Goal: Task Accomplishment & Management: Manage account settings

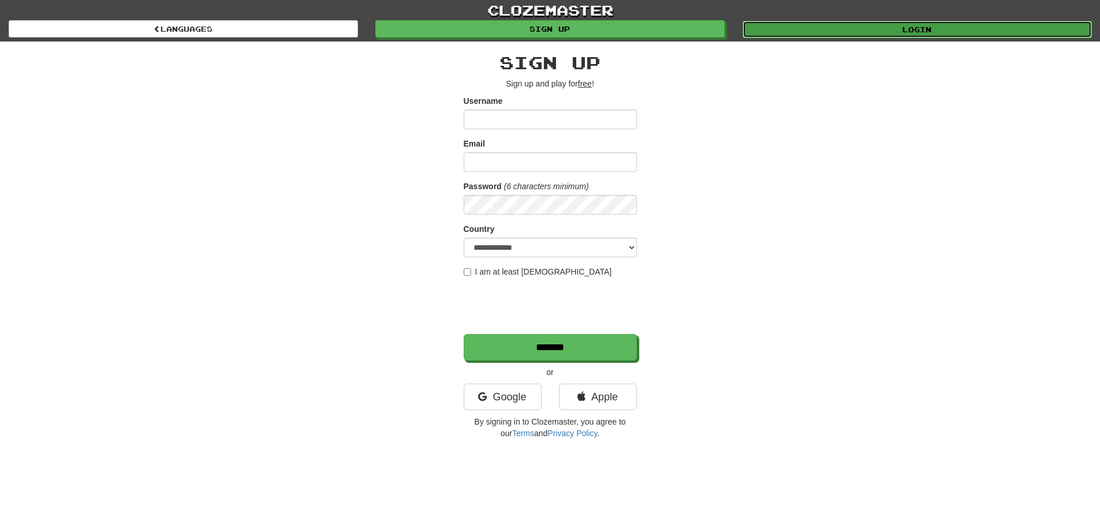
click at [885, 35] on link "Login" at bounding box center [916, 29] width 349 height 17
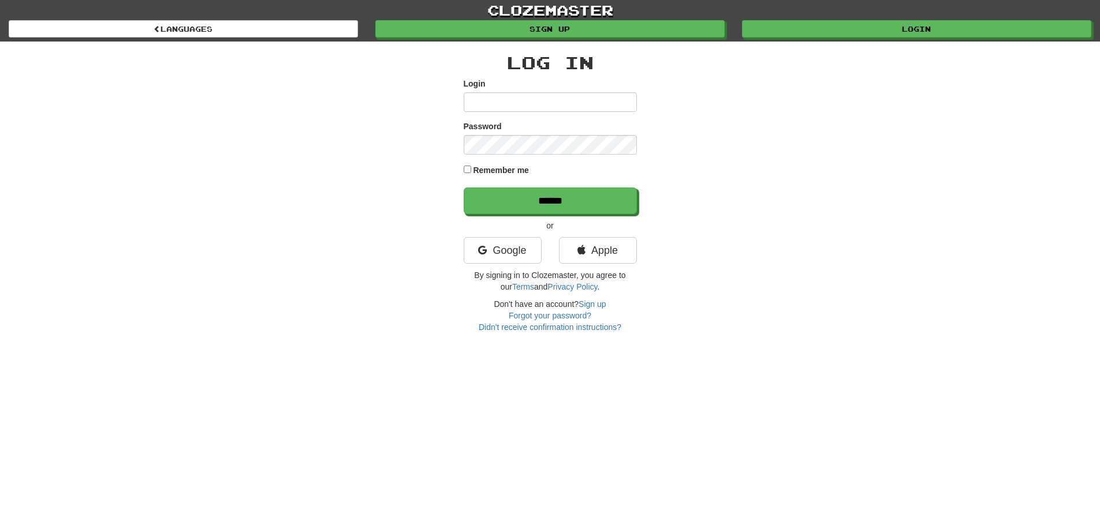
click at [557, 107] on input "Login" at bounding box center [549, 102] width 173 height 20
type input "**********"
click at [554, 196] on input "******" at bounding box center [550, 201] width 173 height 27
